Goal: Find specific page/section: Find specific page/section

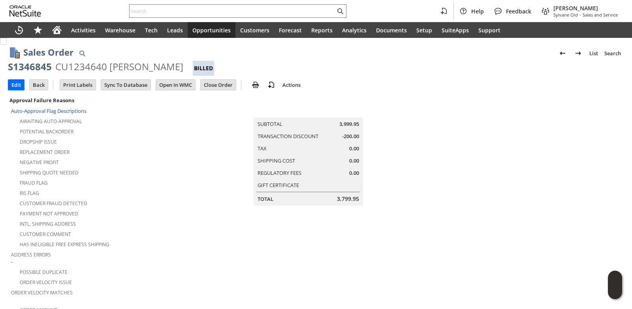
scroll to position [304, 0]
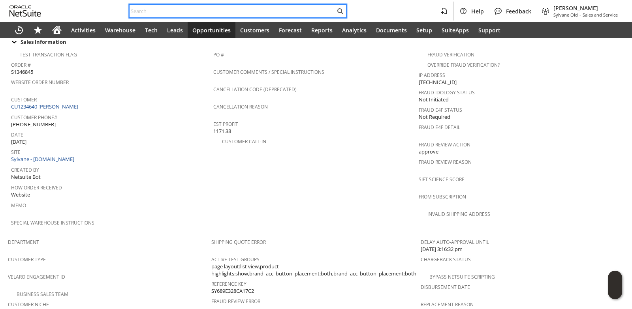
click at [142, 11] on input "text" at bounding box center [232, 10] width 206 height 9
paste input "S1340341"
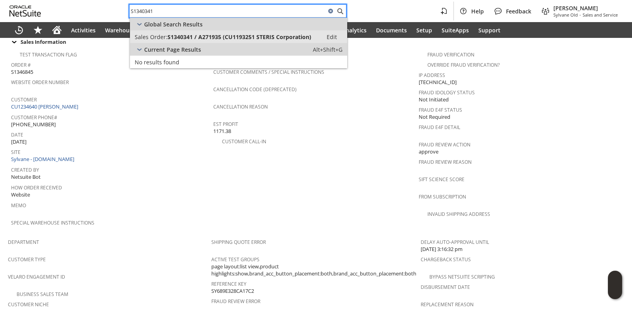
type input "S1340341"
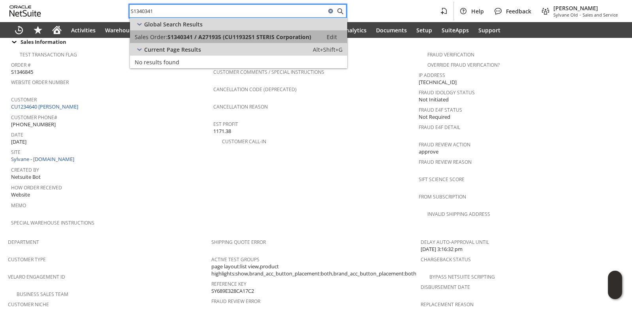
click at [176, 38] on span "S1340341 / A271935 (CU1193251 STERIS Corporation)" at bounding box center [239, 37] width 144 height 8
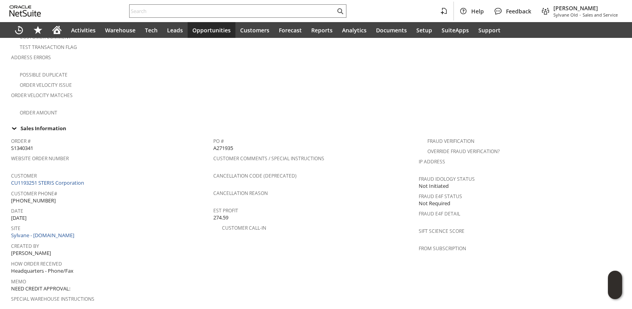
scroll to position [474, 0]
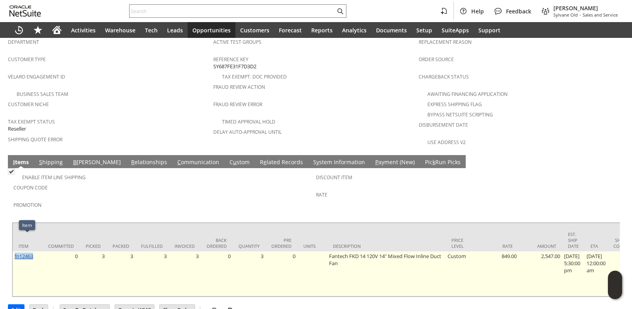
drag, startPoint x: 37, startPoint y: 241, endPoint x: 15, endPoint y: 240, distance: 22.1
click at [15, 251] on td "fn12463" at bounding box center [28, 273] width 30 height 45
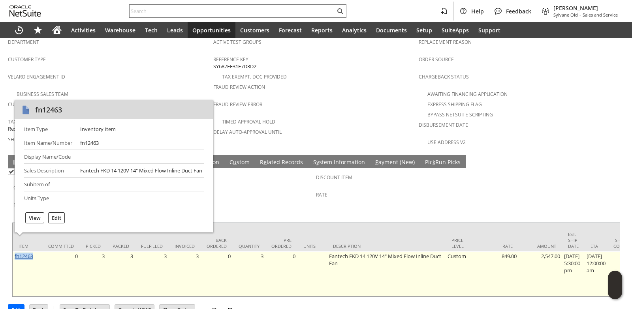
copy link "fn12463"
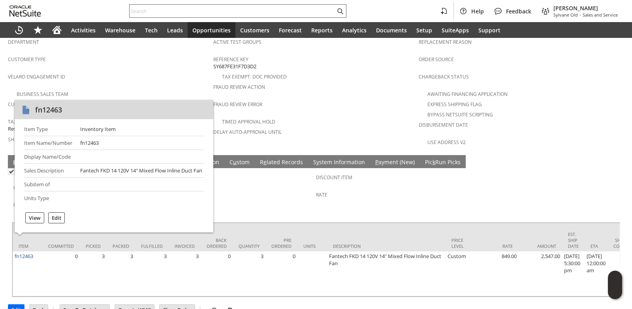
click at [166, 9] on input "text" at bounding box center [232, 10] width 206 height 9
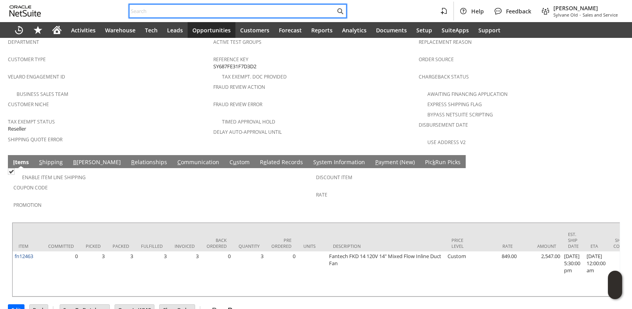
paste input "9197410203"
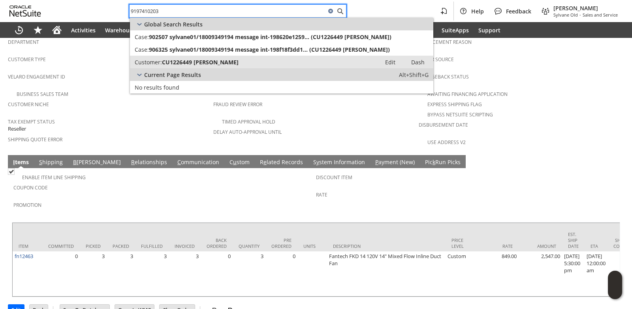
type input "9197410203"
click at [182, 64] on span "CU1226449 [PERSON_NAME]" at bounding box center [200, 62] width 77 height 8
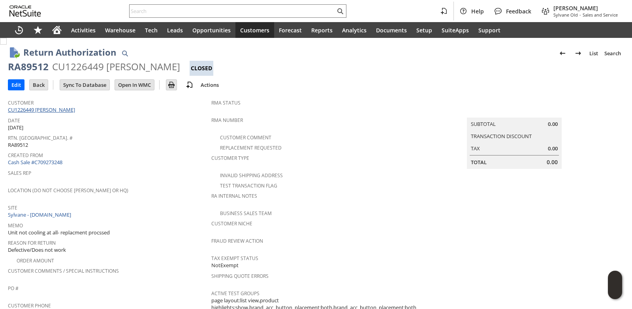
click at [70, 109] on link "CU1226449 JOHNNIE HOLLOWAY" at bounding box center [42, 109] width 69 height 7
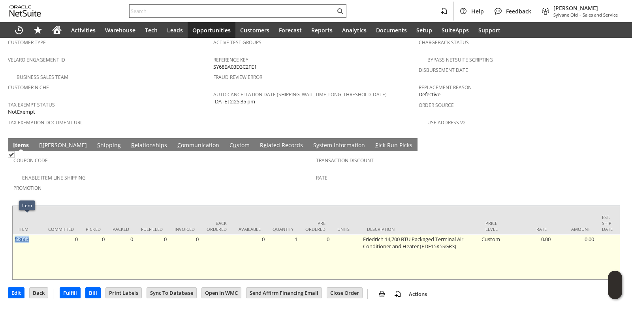
drag, startPoint x: 33, startPoint y: 219, endPoint x: 15, endPoint y: 221, distance: 18.7
click at [15, 235] on td "fr3668" at bounding box center [28, 257] width 30 height 45
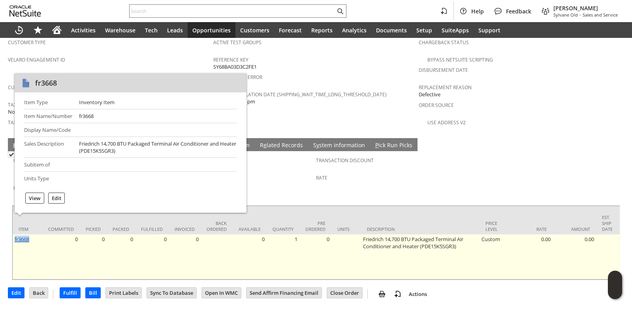
copy link "fr3668"
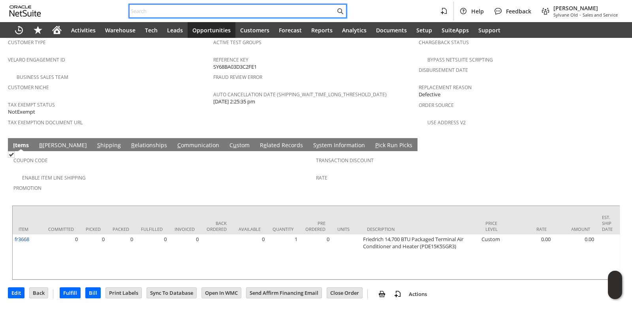
click at [142, 12] on input "text" at bounding box center [232, 10] width 206 height 9
paste input "5187610300"
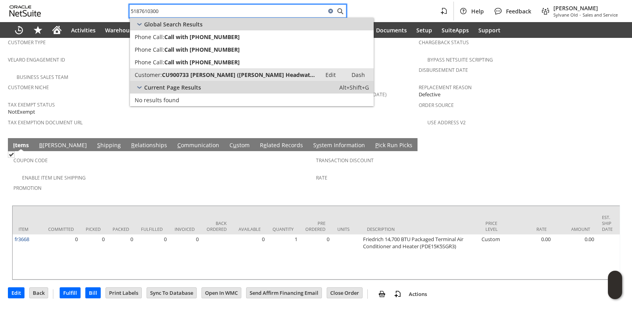
type input "5187610300"
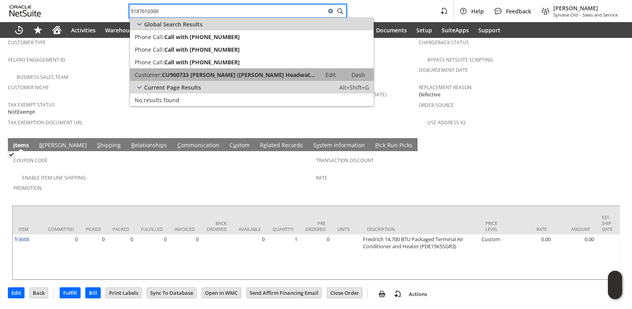
click at [173, 78] on span "CU900733 Joseph DiIonna (Hudson Headwaters Health..." at bounding box center [239, 75] width 155 height 8
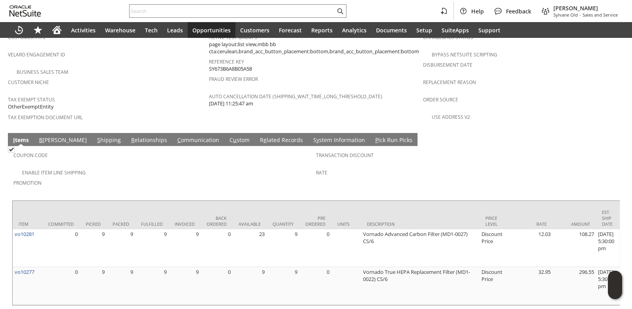
scroll to position [540, 0]
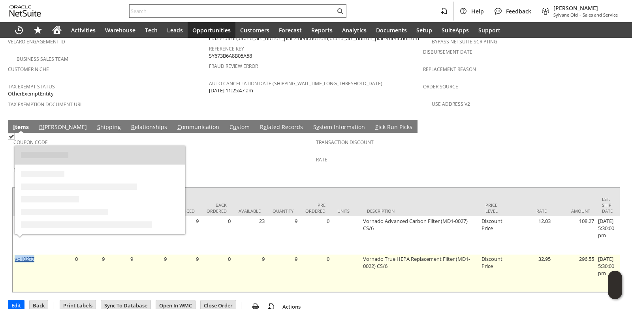
drag, startPoint x: 38, startPoint y: 242, endPoint x: 15, endPoint y: 242, distance: 22.9
click at [15, 254] on td "vo10277" at bounding box center [28, 273] width 30 height 38
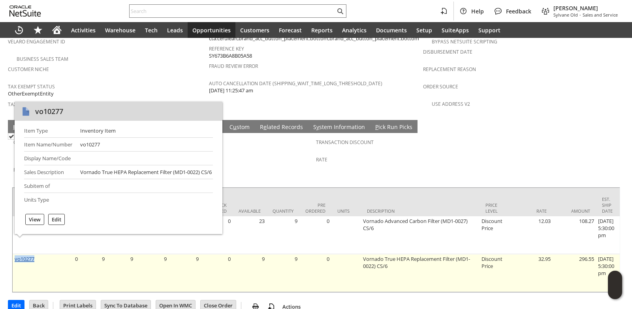
copy link "vo10277"
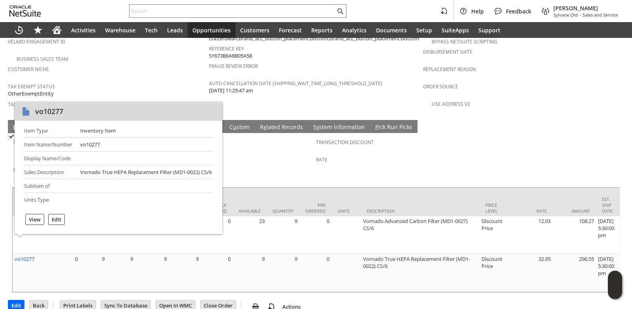
click at [291, 164] on span "Promotion" at bounding box center [162, 168] width 298 height 9
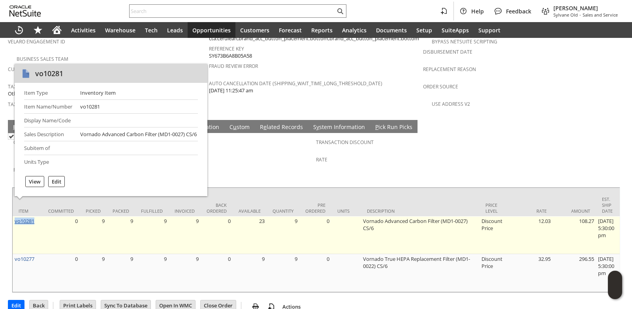
drag, startPoint x: 35, startPoint y: 202, endPoint x: 15, endPoint y: 203, distance: 20.1
click at [15, 216] on td "vo10281" at bounding box center [28, 235] width 30 height 38
copy link "vo10281"
